Goal: Task Accomplishment & Management: Manage account settings

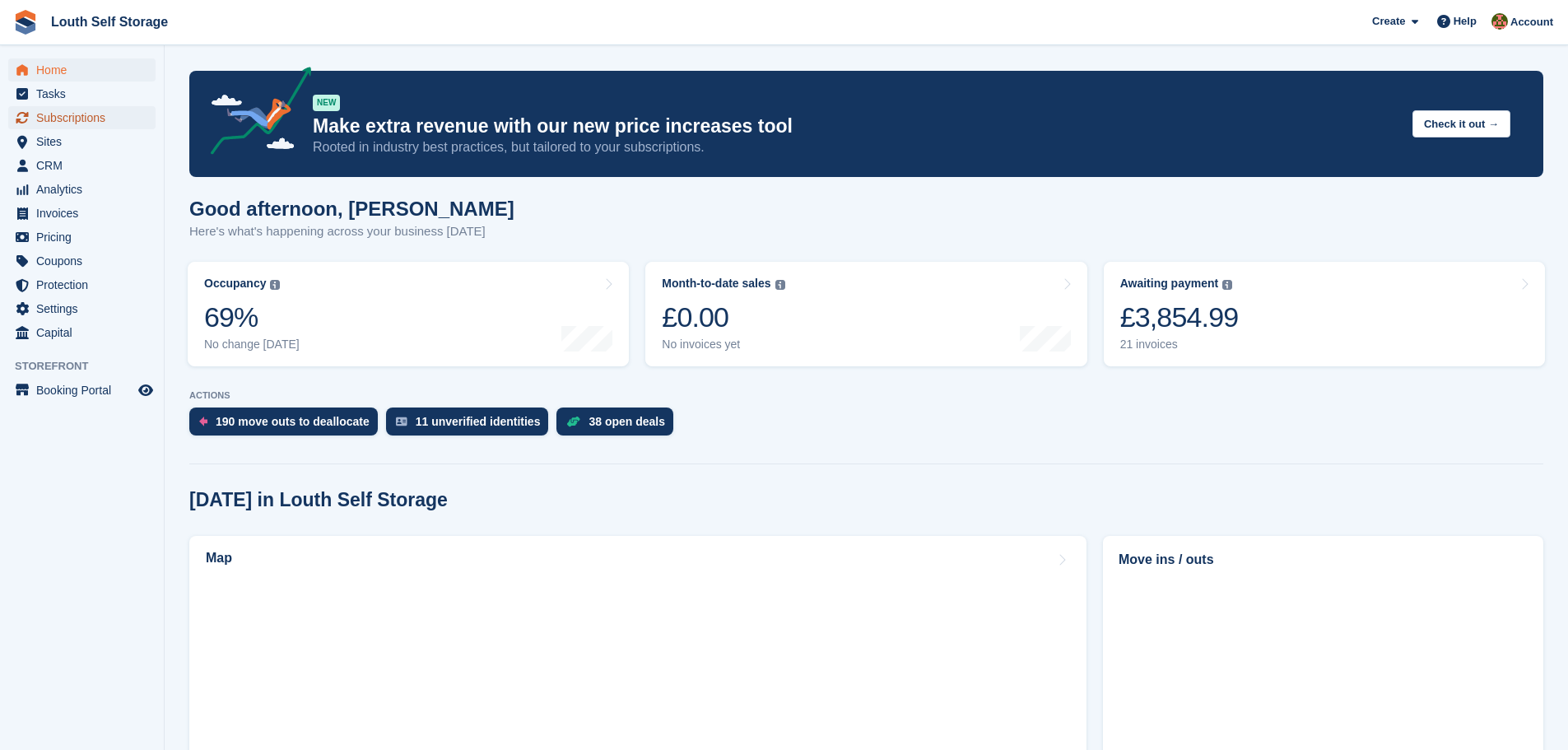
click at [53, 116] on span "Subscriptions" at bounding box center [85, 117] width 99 height 23
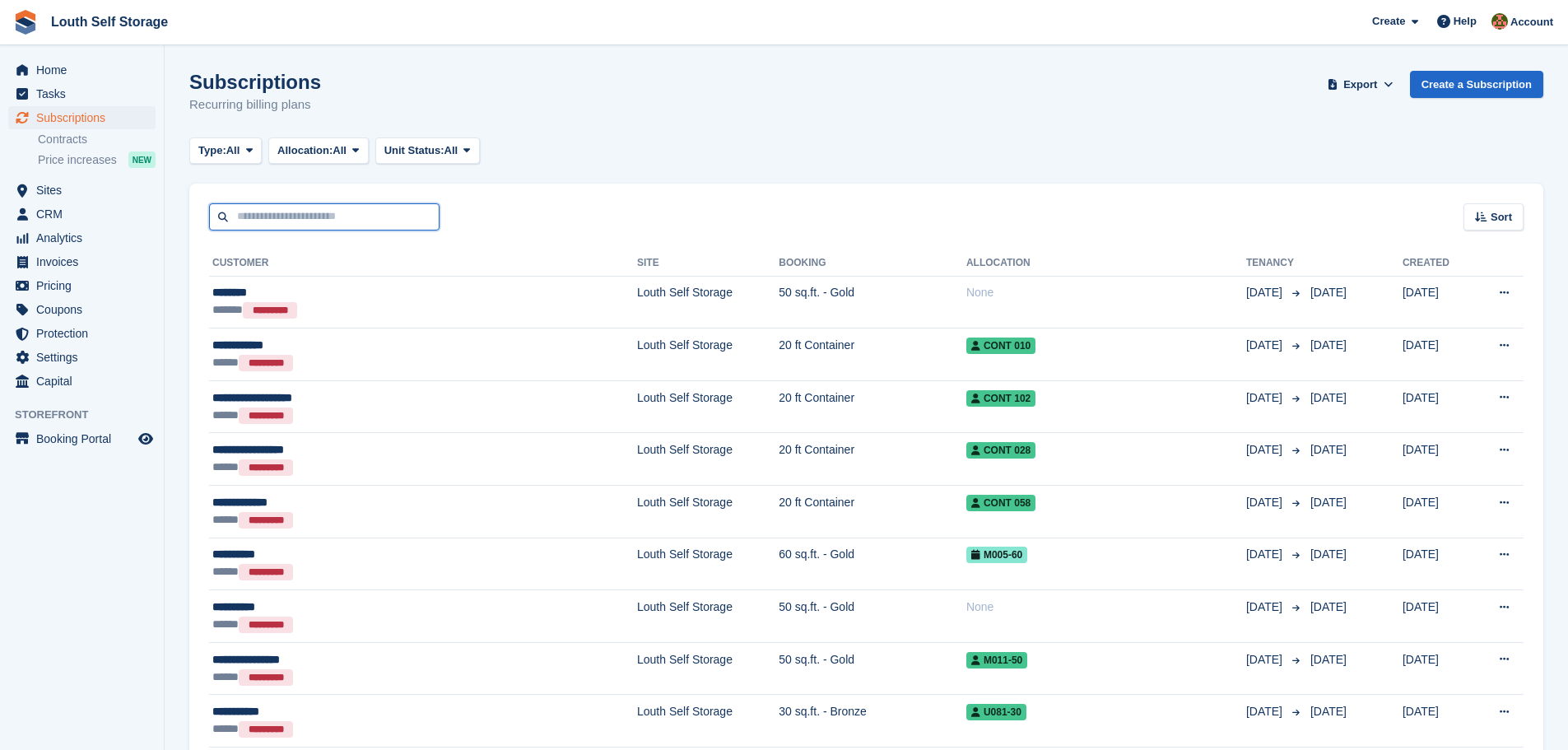
click at [276, 224] on input "text" at bounding box center [324, 216] width 230 height 27
type input "****"
